Goal: Task Accomplishment & Management: Manage account settings

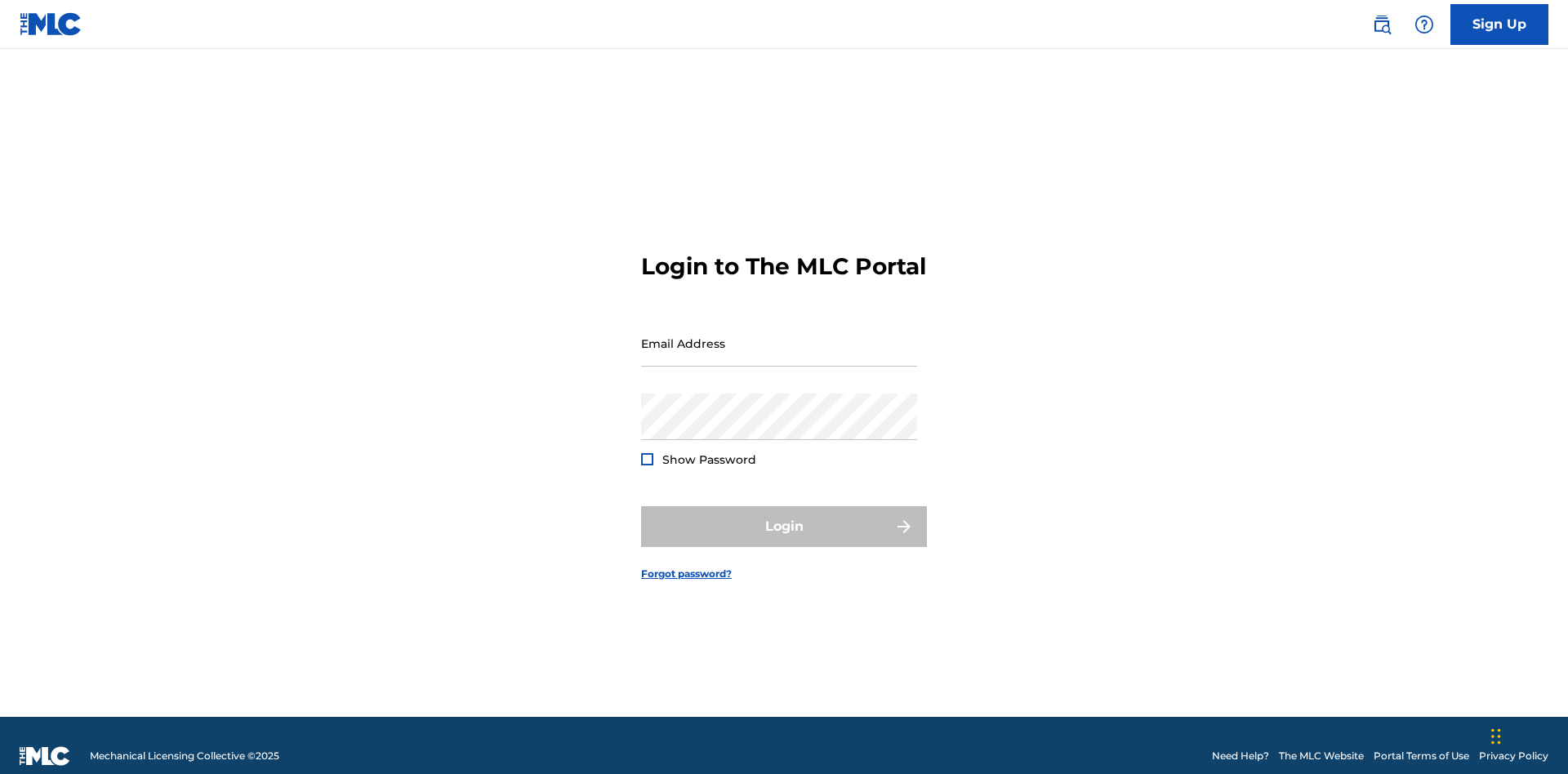
scroll to position [21, 0]
click at [687, 566] on link "Forgot password?" at bounding box center [686, 573] width 91 height 15
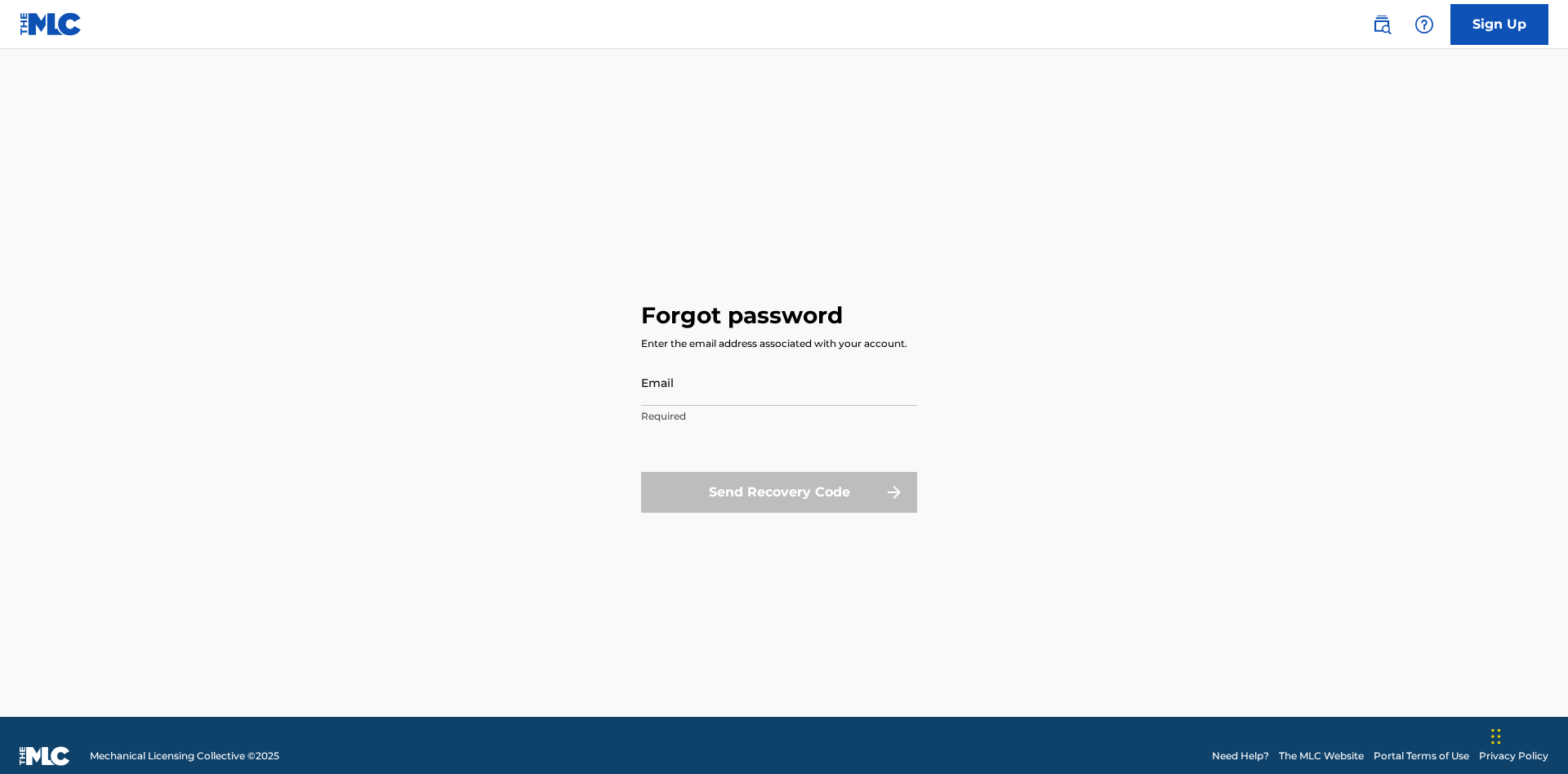
scroll to position [21, 0]
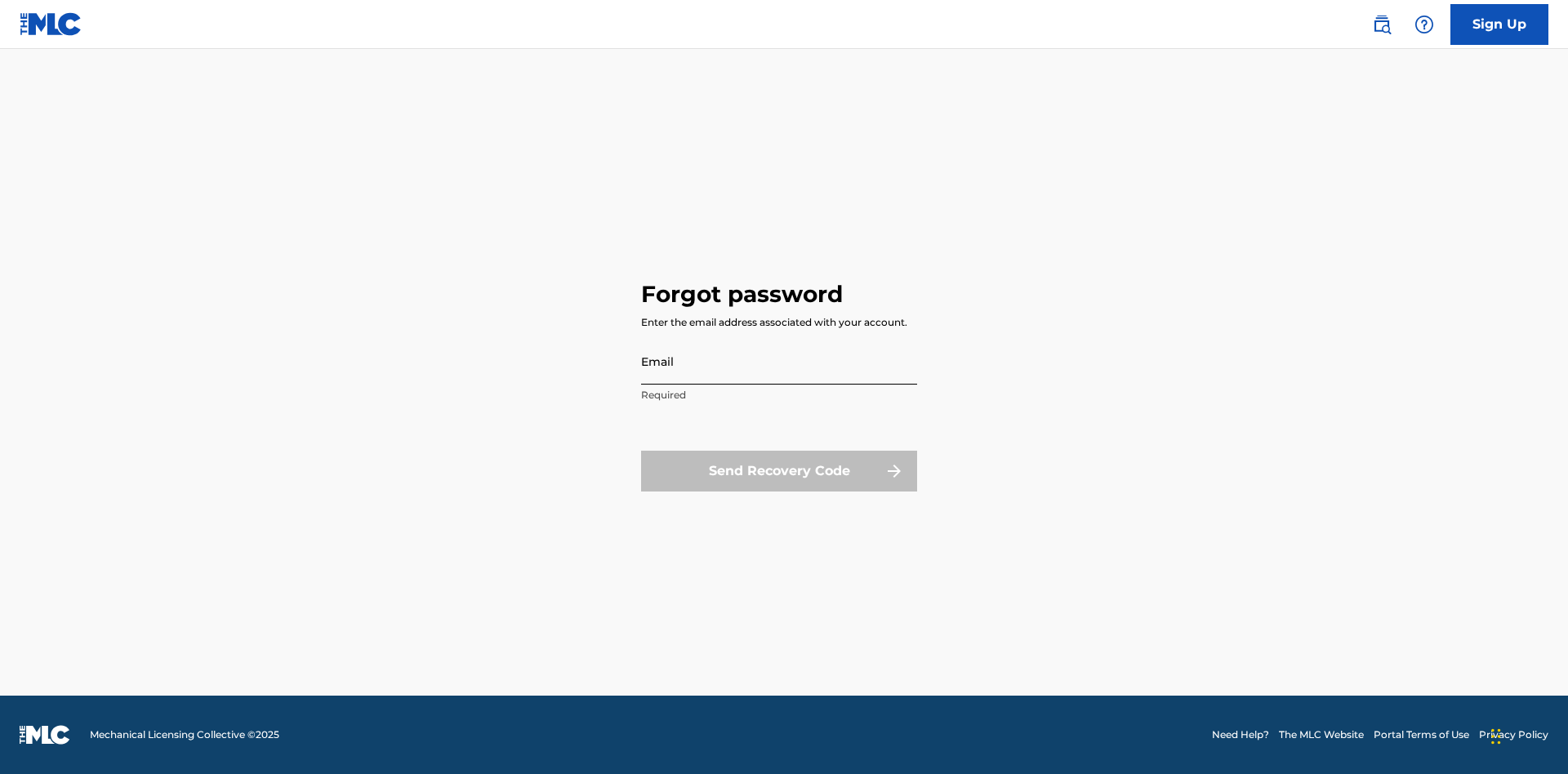
click at [779, 361] on input "Email" at bounding box center [778, 361] width 276 height 46
type input "66375179-3ffc-4914-b887-3987c3007b8a@mailslurp.net"
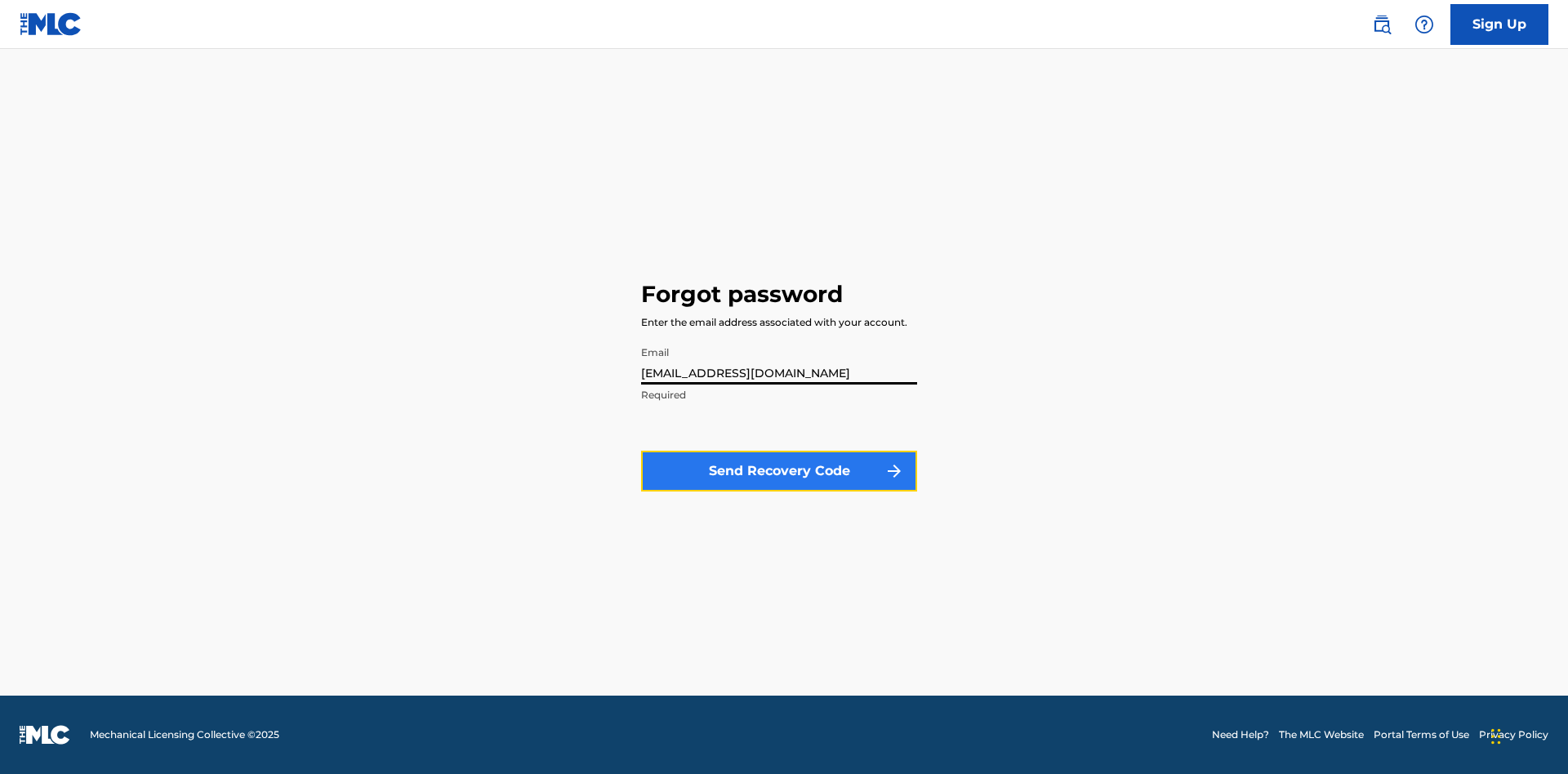
click at [779, 471] on button "Send Recovery Code" at bounding box center [778, 472] width 276 height 41
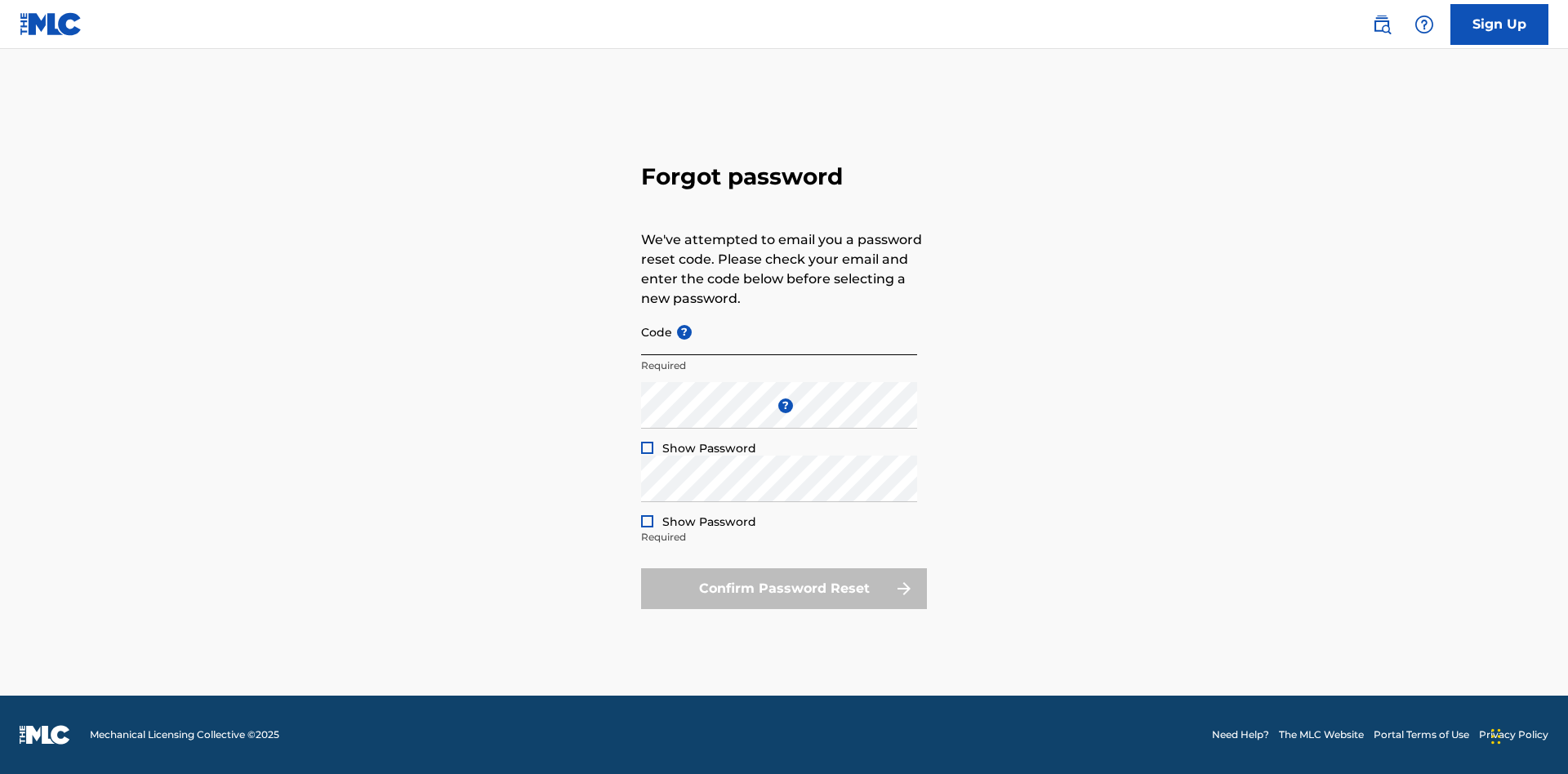
click at [779, 331] on input "Code ?" at bounding box center [778, 331] width 276 height 46
type input "FP_4d5b8ec313faca8c47acf8c1ce99"
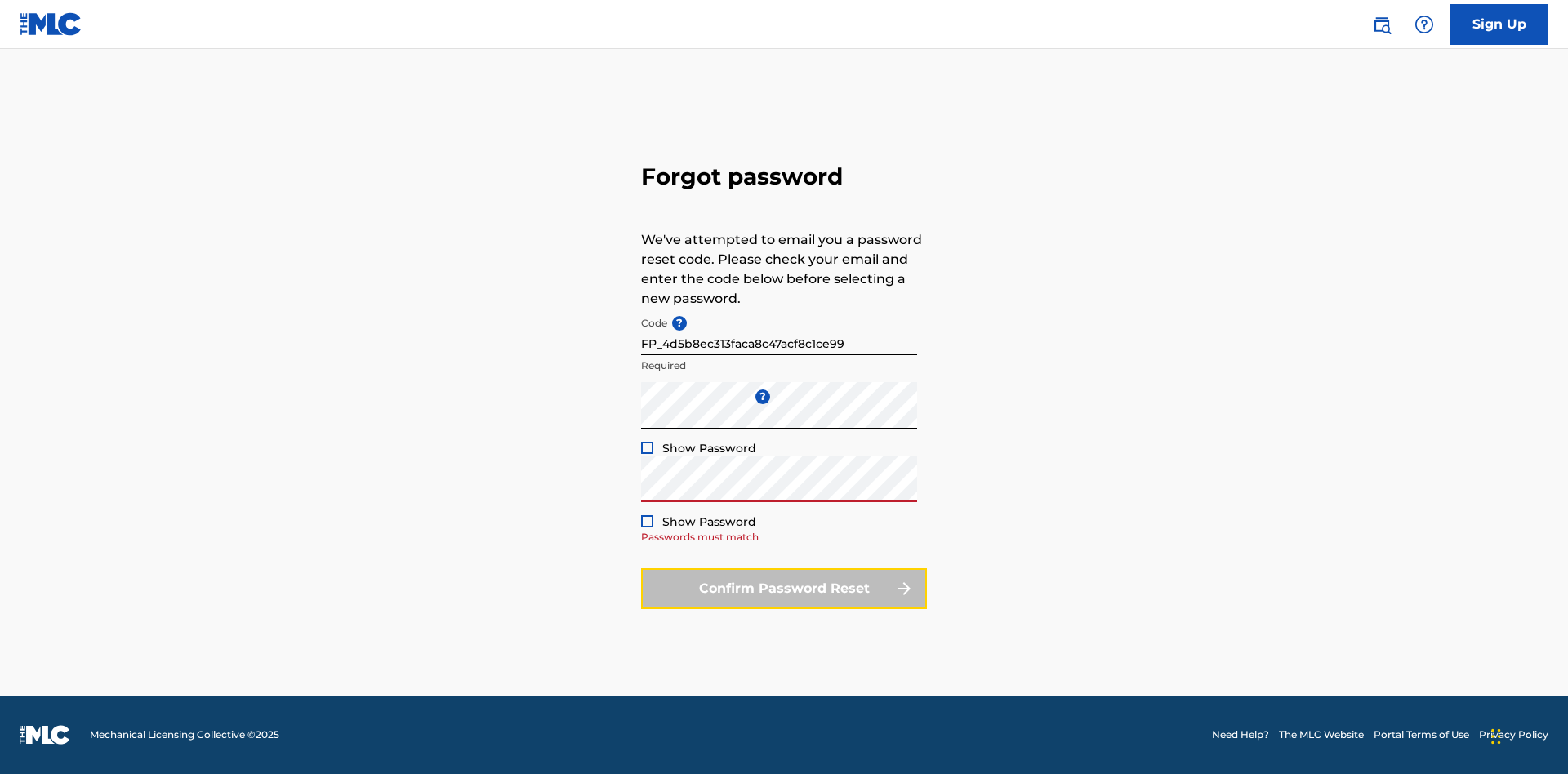
click at [784, 588] on button "Confirm Password Reset" at bounding box center [783, 589] width 286 height 41
